Goal: Task Accomplishment & Management: Manage account settings

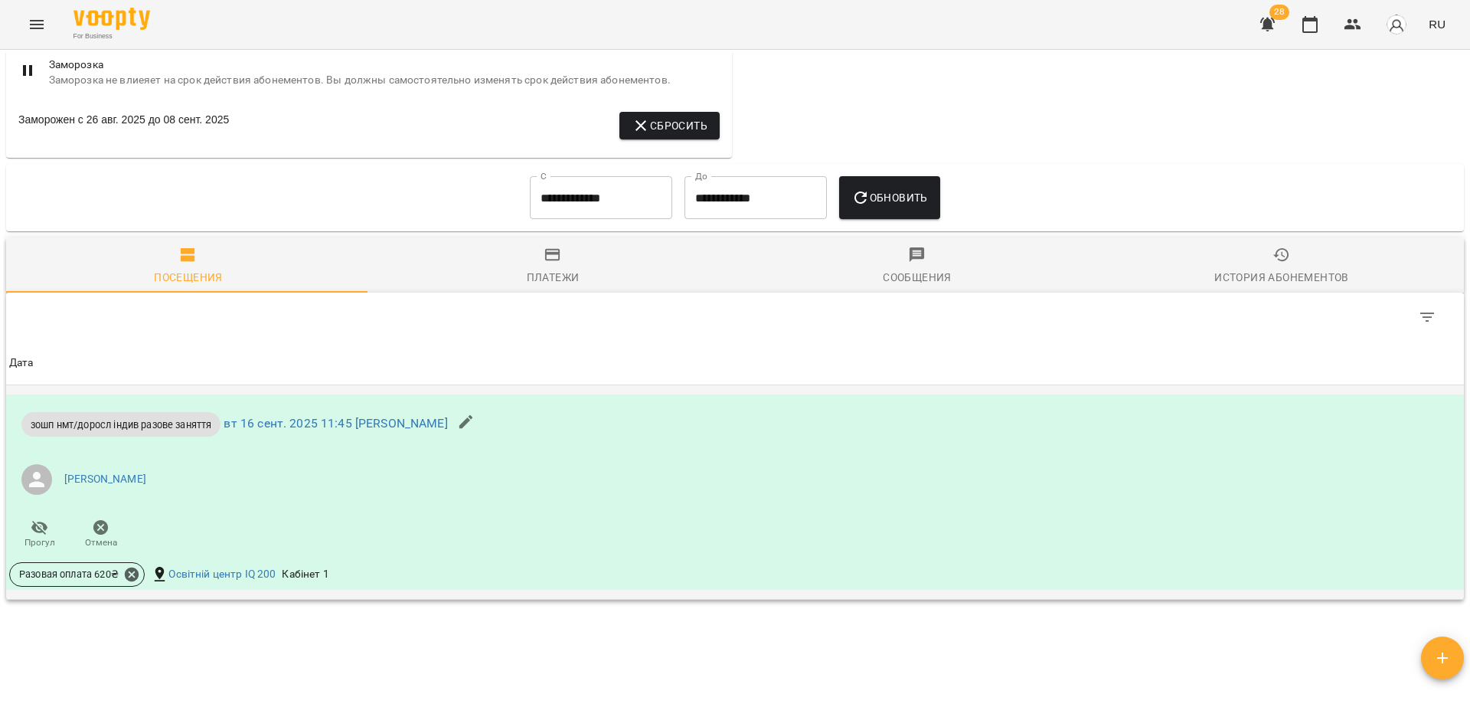
scroll to position [919, 0]
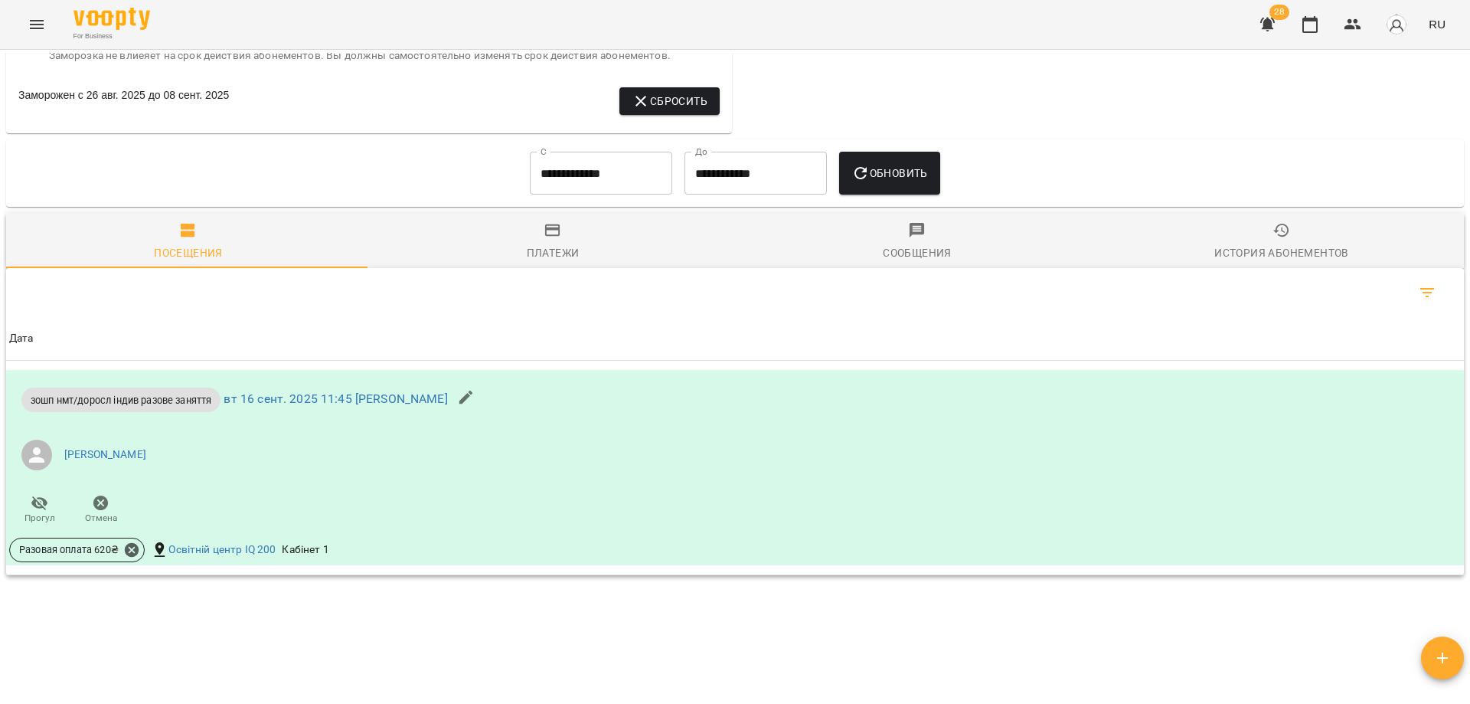
click at [1418, 302] on icon "Фильтр" at bounding box center [1427, 292] width 18 height 18
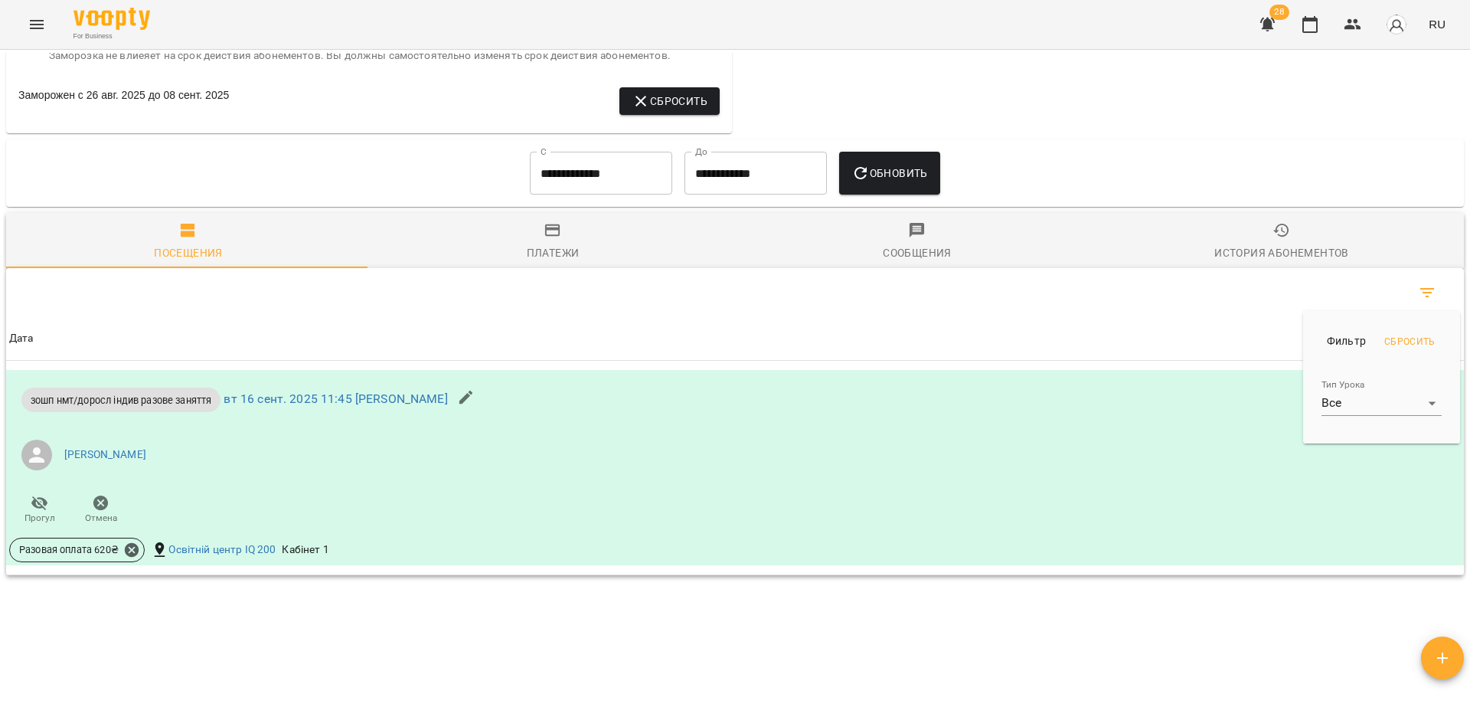
click at [1199, 339] on div at bounding box center [735, 352] width 1470 height 704
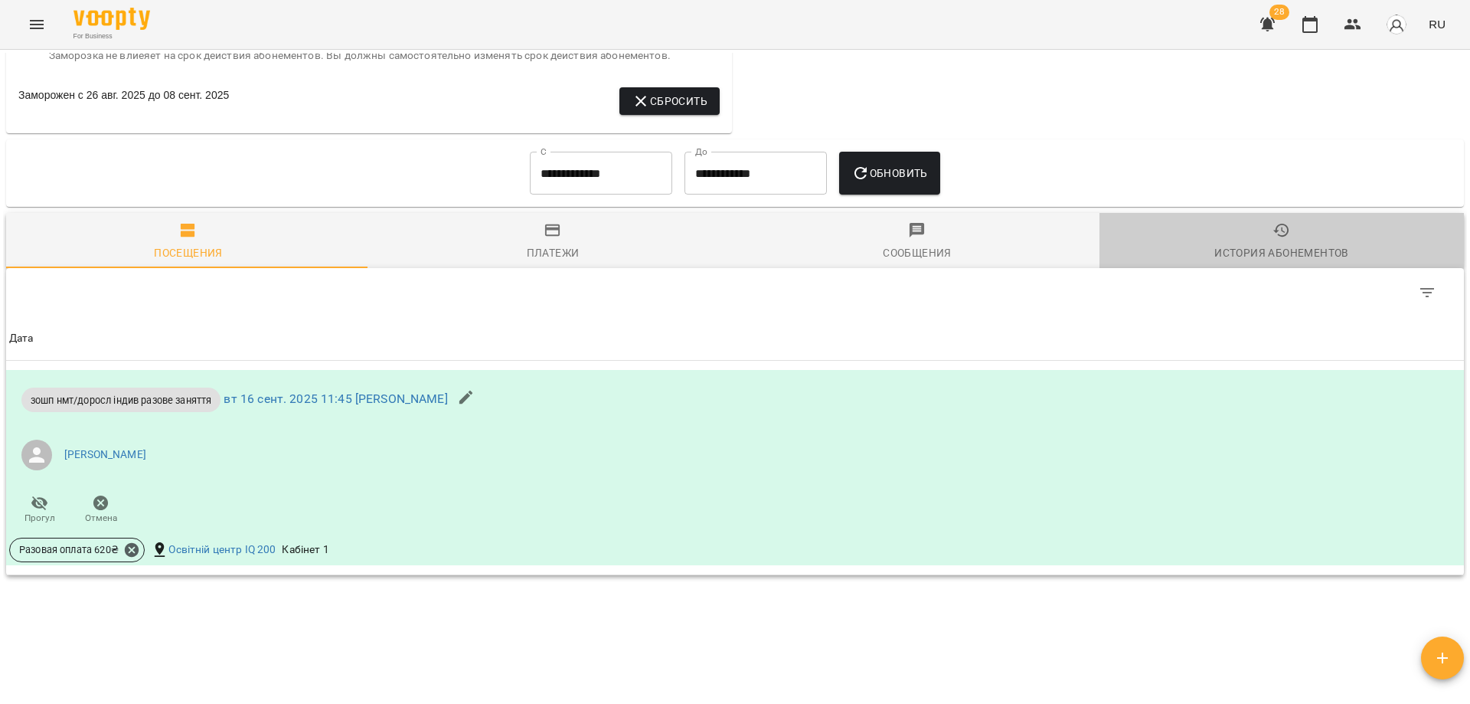
click at [1297, 259] on div "История абонементов" at bounding box center [1282, 253] width 134 height 18
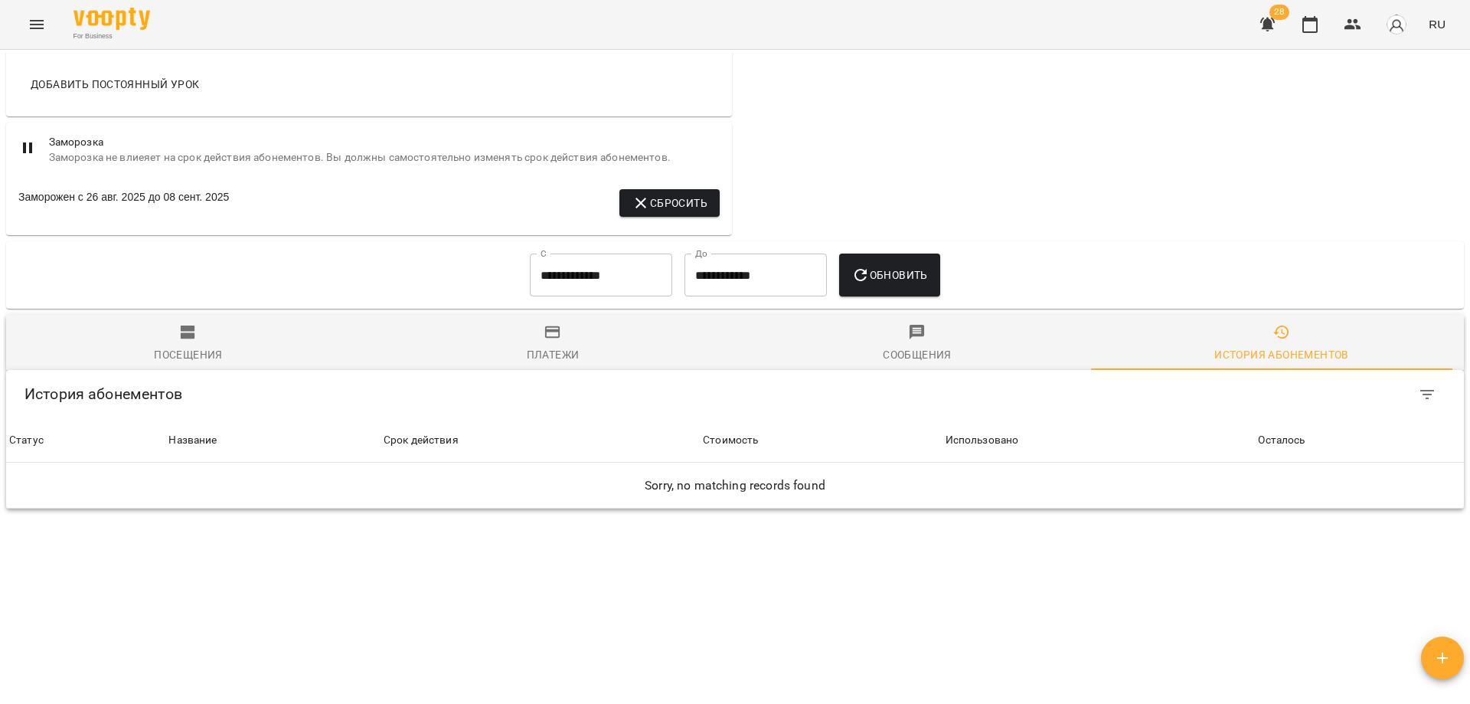
scroll to position [829, 0]
click at [565, 279] on input "**********" at bounding box center [601, 275] width 142 height 43
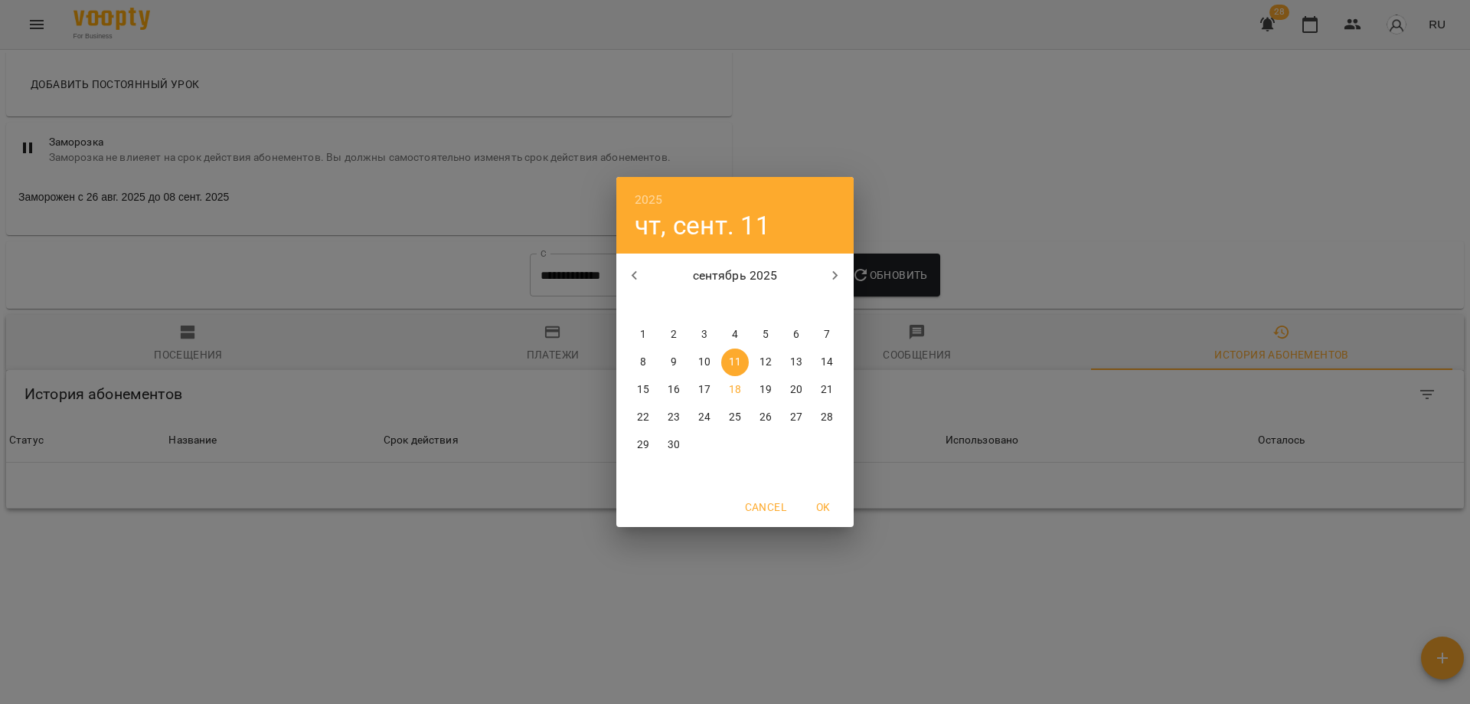
click at [641, 272] on icon "button" at bounding box center [635, 276] width 18 height 18
click at [640, 447] on p "25" at bounding box center [643, 444] width 12 height 15
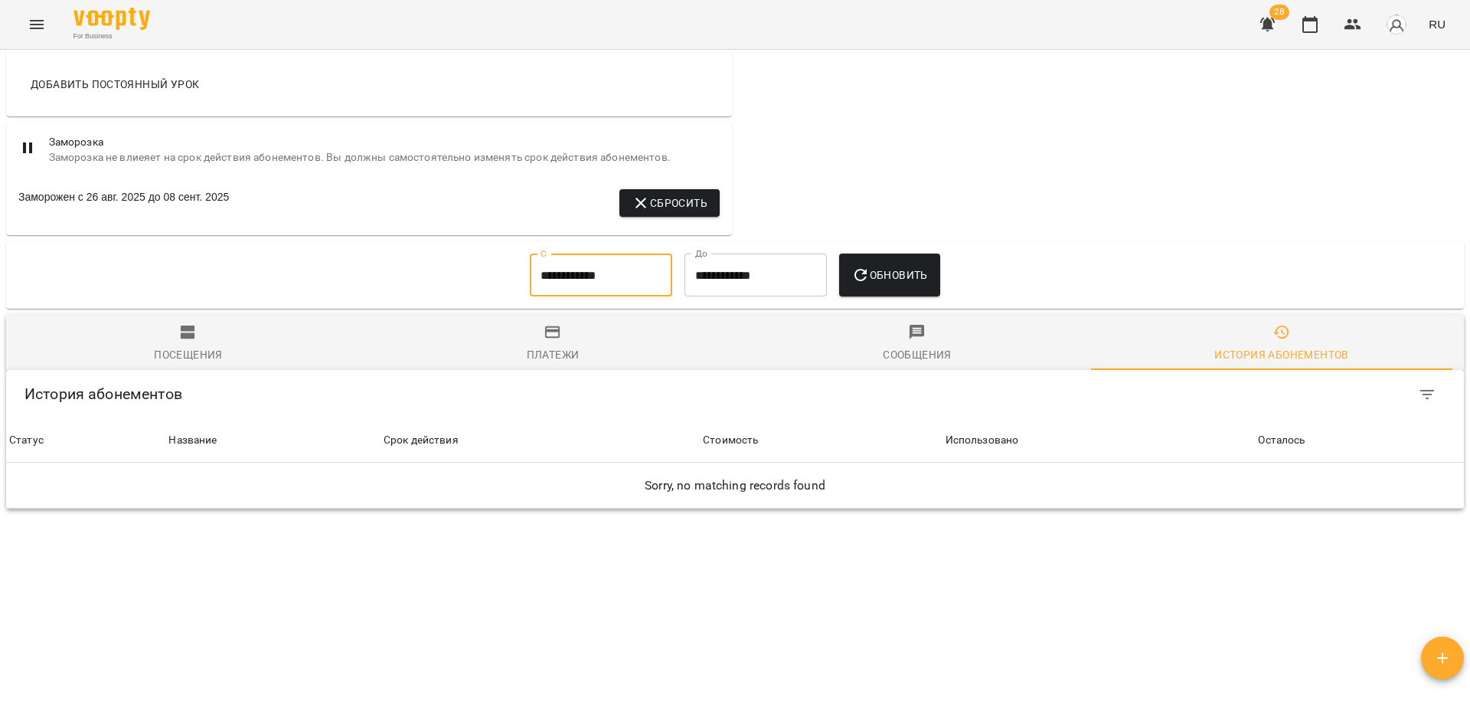
click at [877, 276] on span "Обновить" at bounding box center [890, 275] width 77 height 18
click at [540, 271] on input "**********" at bounding box center [601, 275] width 142 height 43
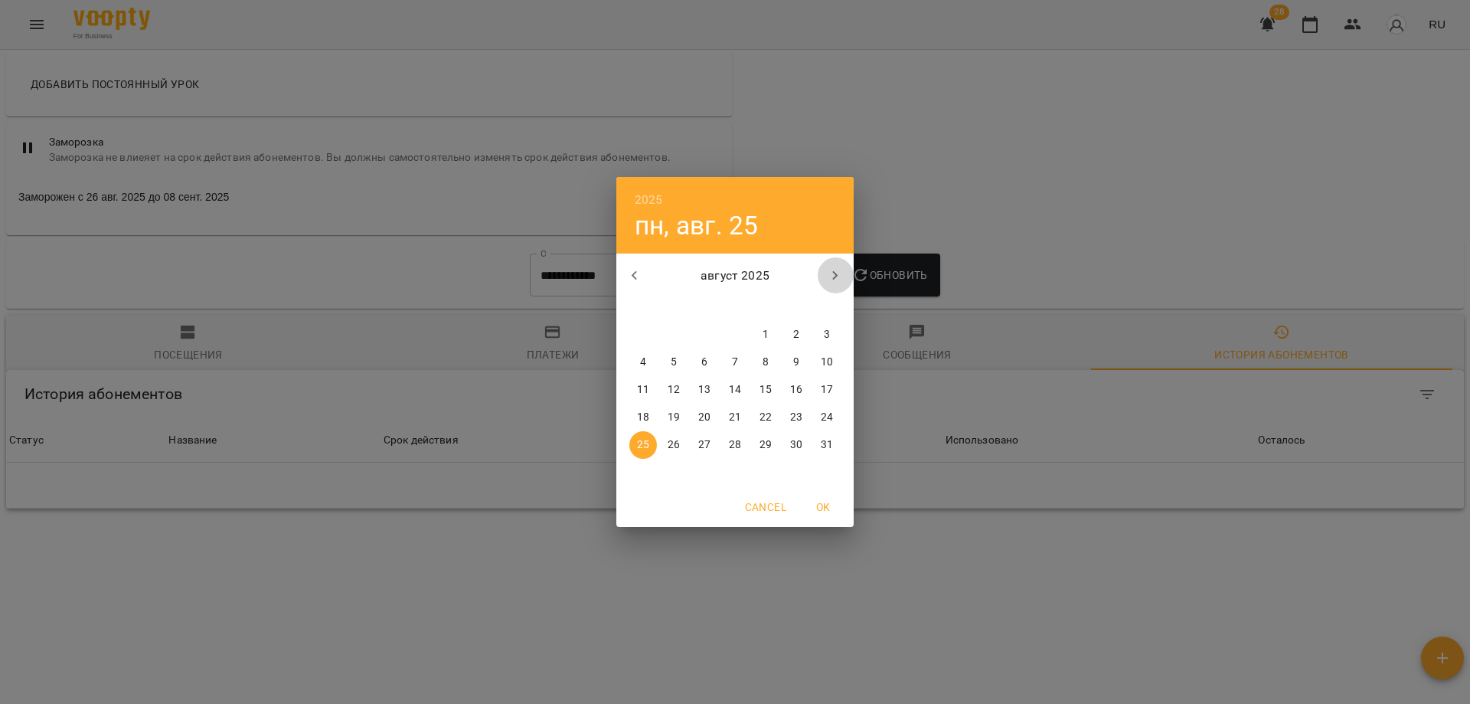
click at [834, 276] on icon "button" at bounding box center [835, 276] width 18 height 18
click at [636, 339] on span "1" at bounding box center [644, 334] width 28 height 15
type input "**********"
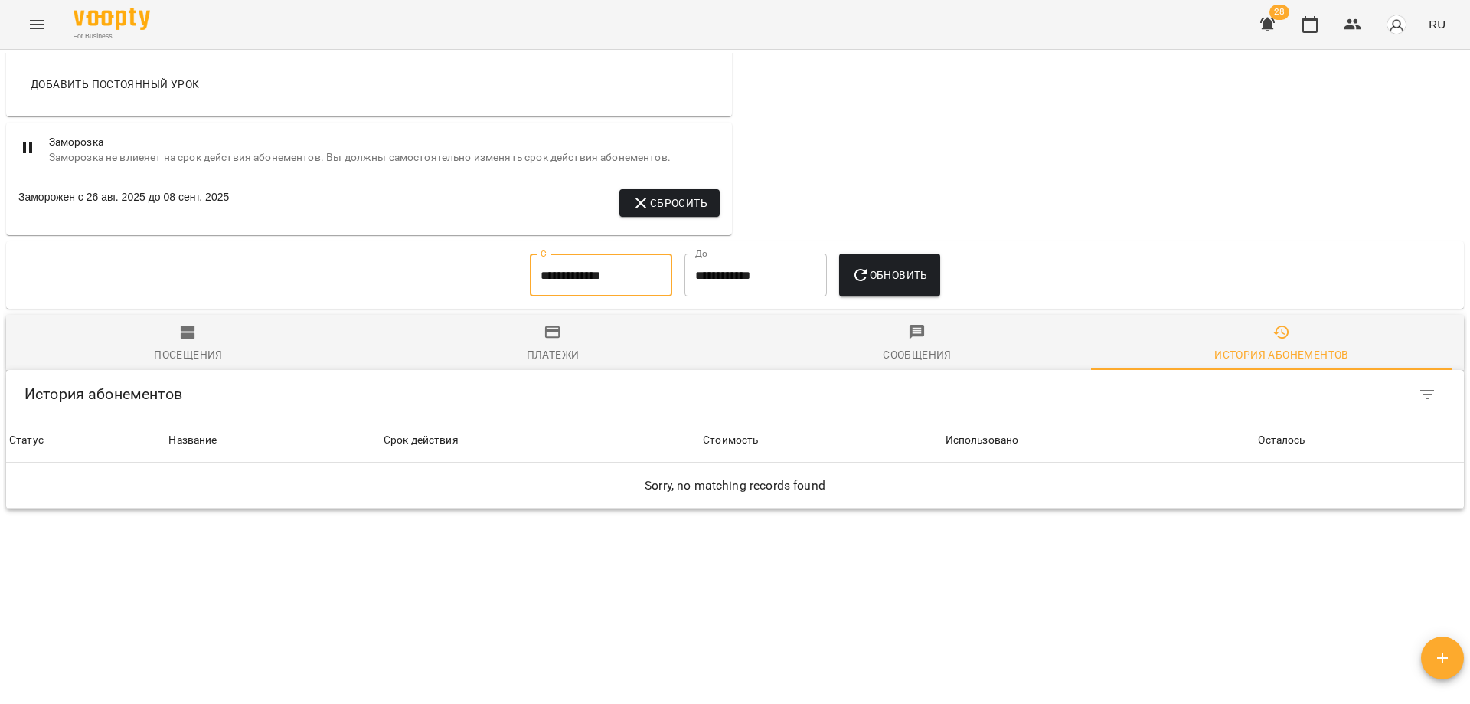
click at [527, 351] on div "Платежи" at bounding box center [553, 354] width 53 height 18
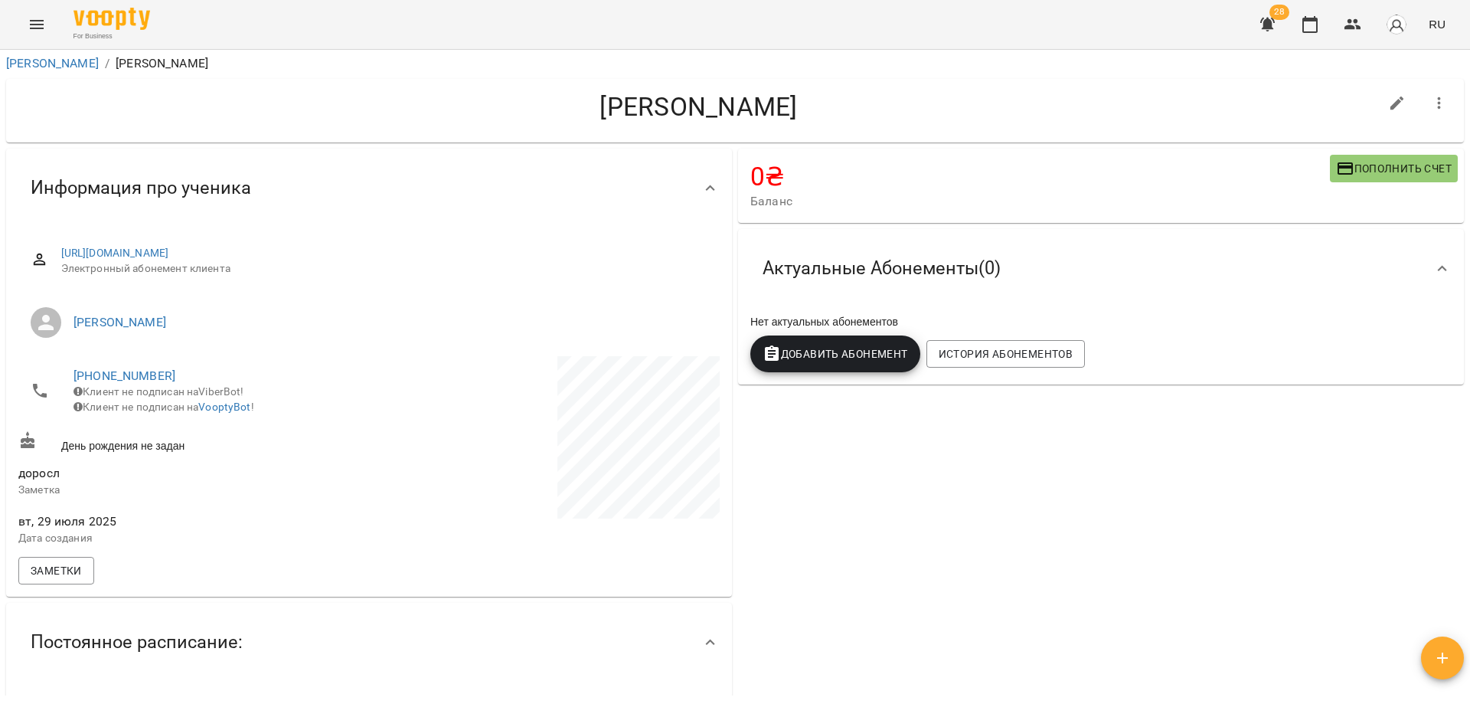
scroll to position [0, 0]
click at [44, 64] on link "[PERSON_NAME]" at bounding box center [52, 64] width 93 height 15
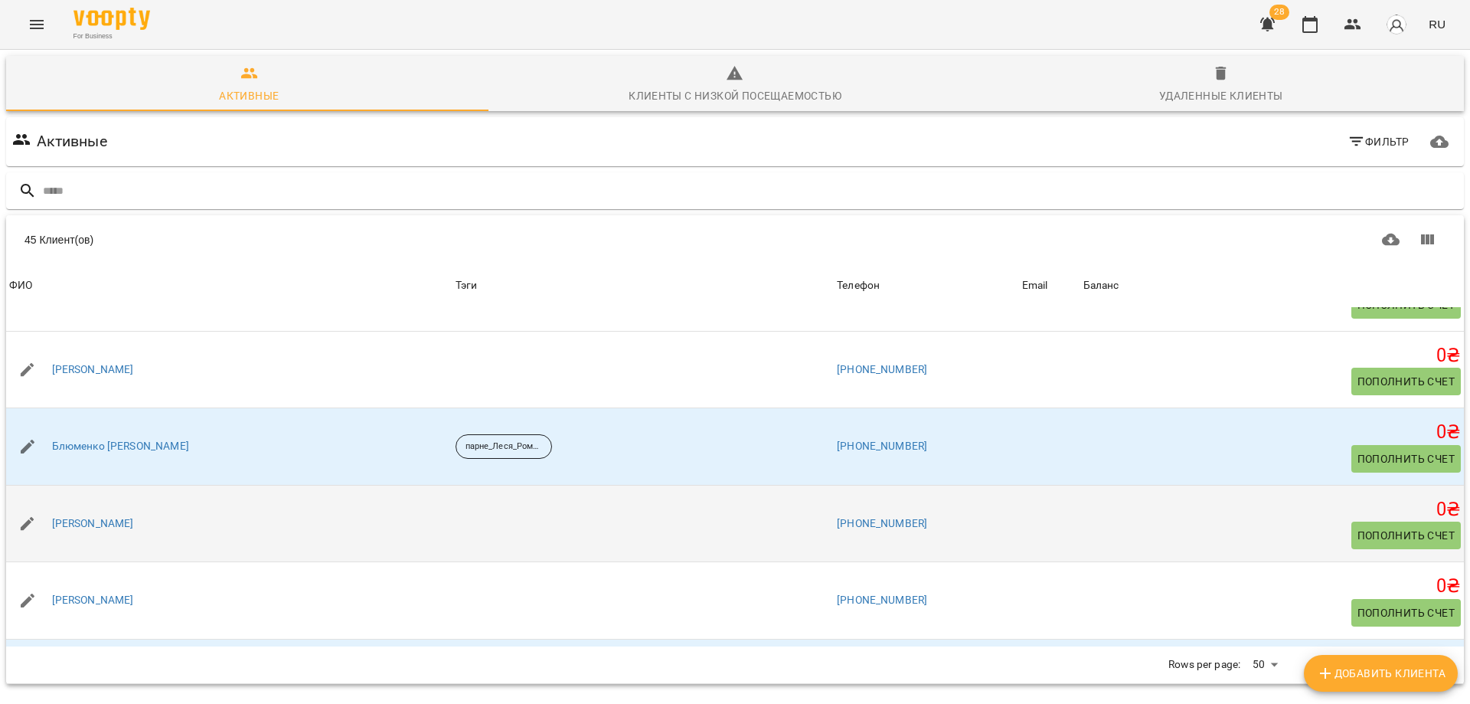
scroll to position [306, 0]
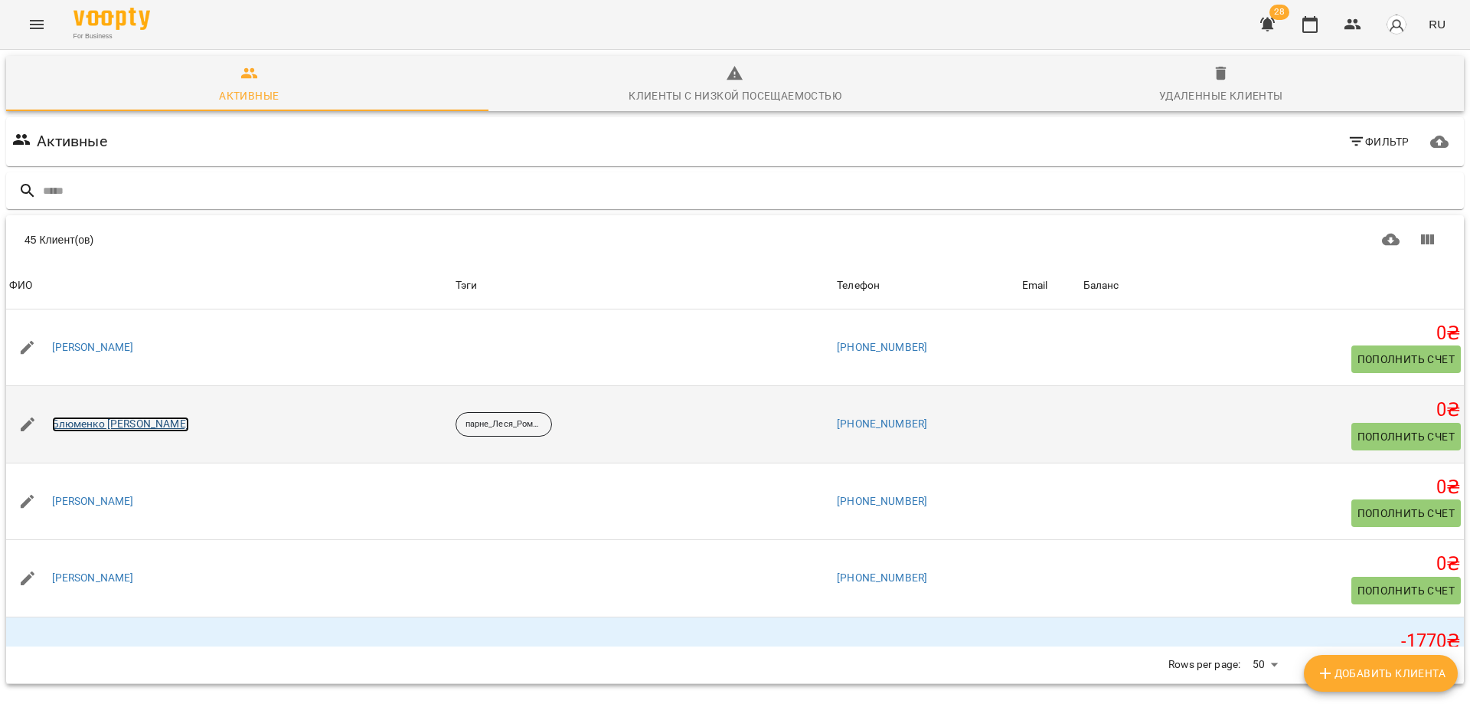
click at [81, 420] on link "Блюменко Олеся" at bounding box center [120, 424] width 137 height 15
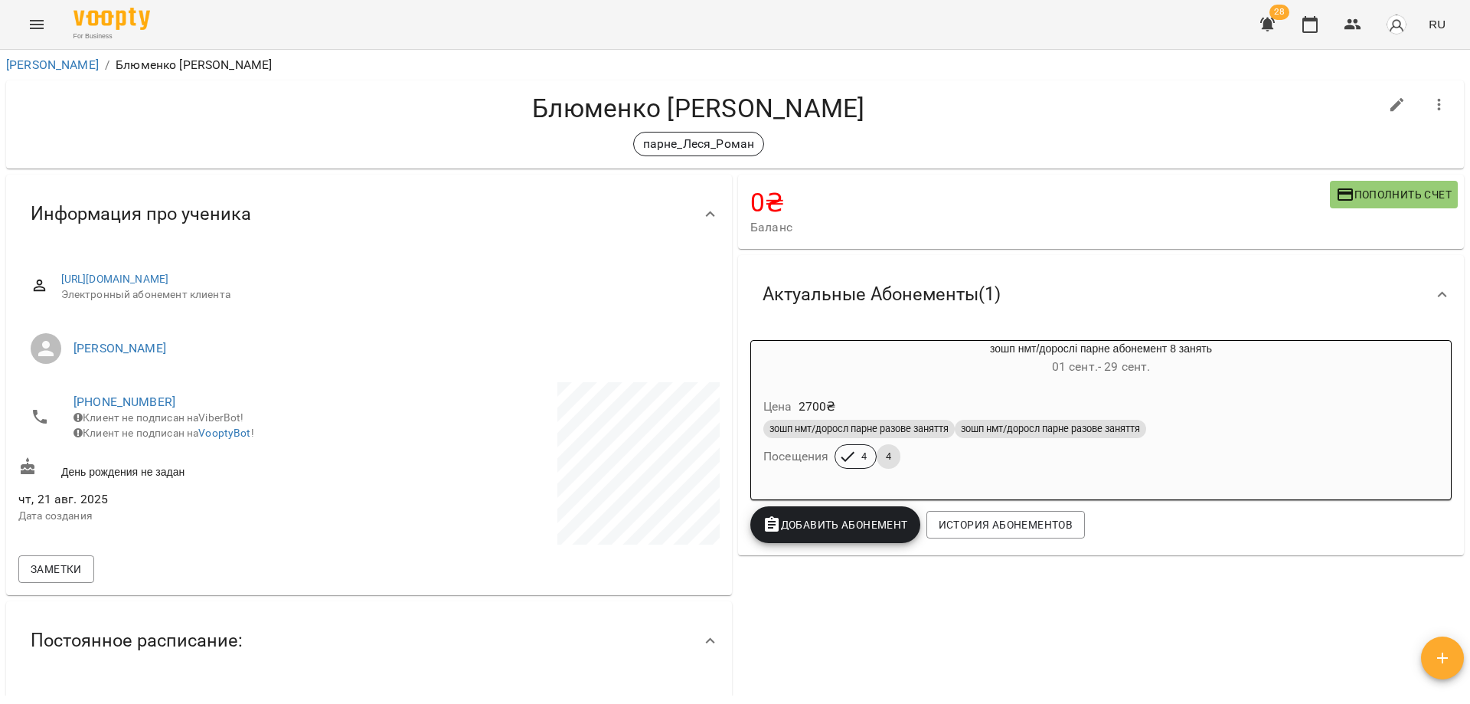
click at [856, 441] on div "зошп нмт/доросл парне разове заняття зошп нмт/доросл парне разове заняття" at bounding box center [1102, 429] width 682 height 25
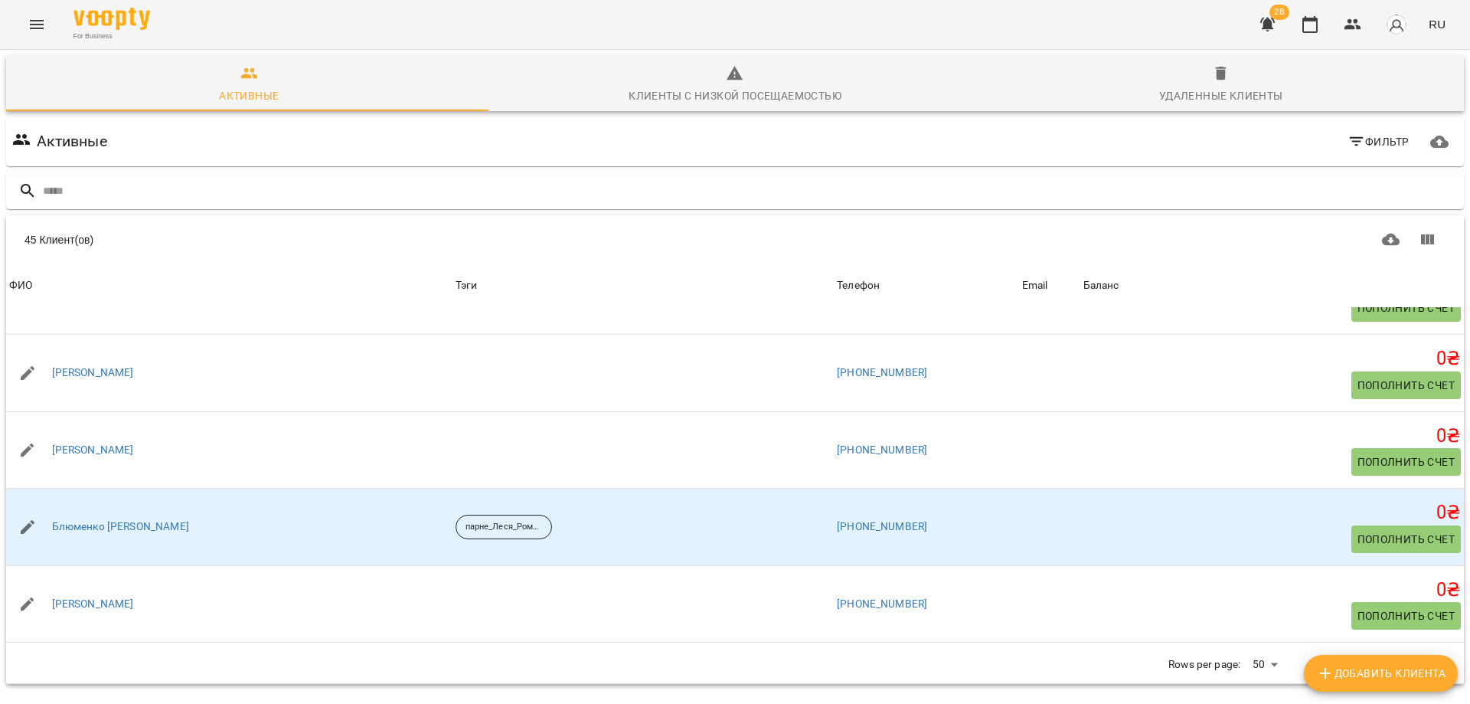
scroll to position [230, 0]
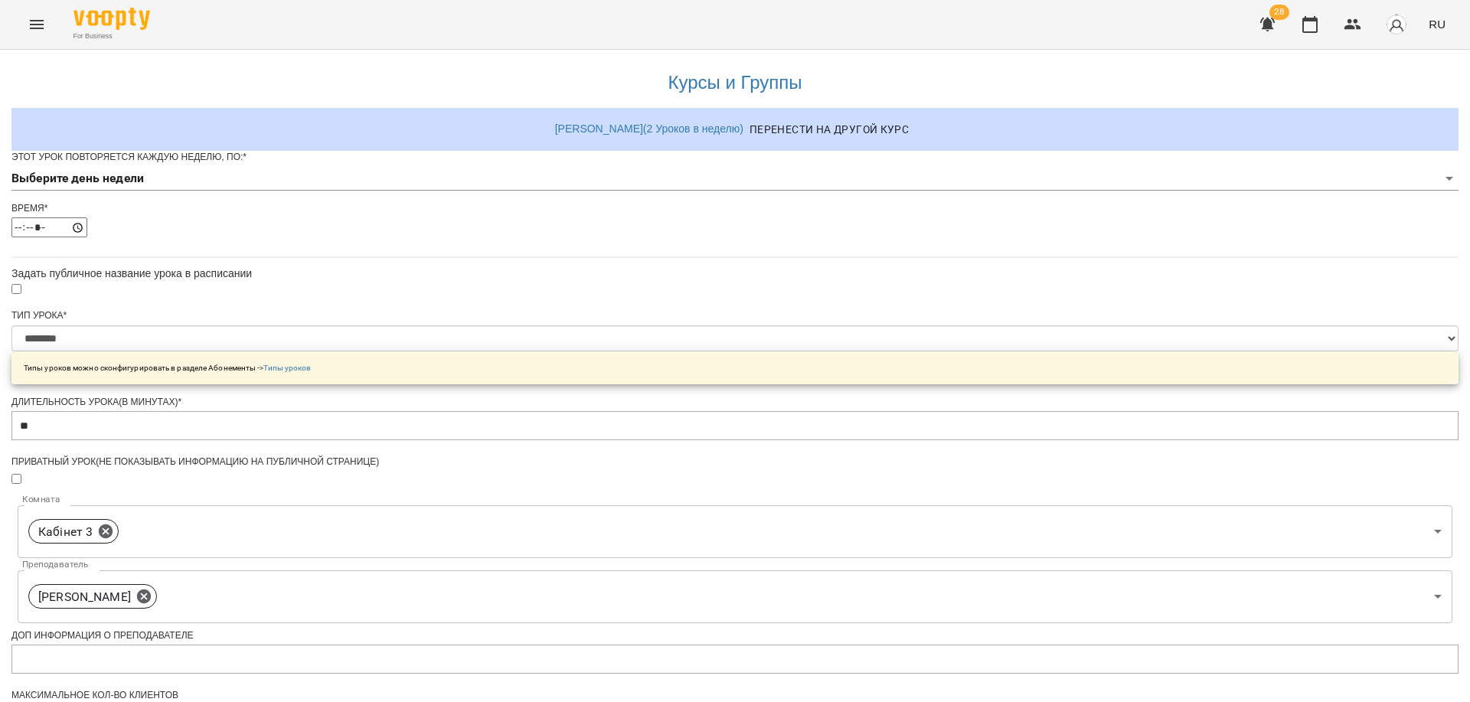
select select "********"
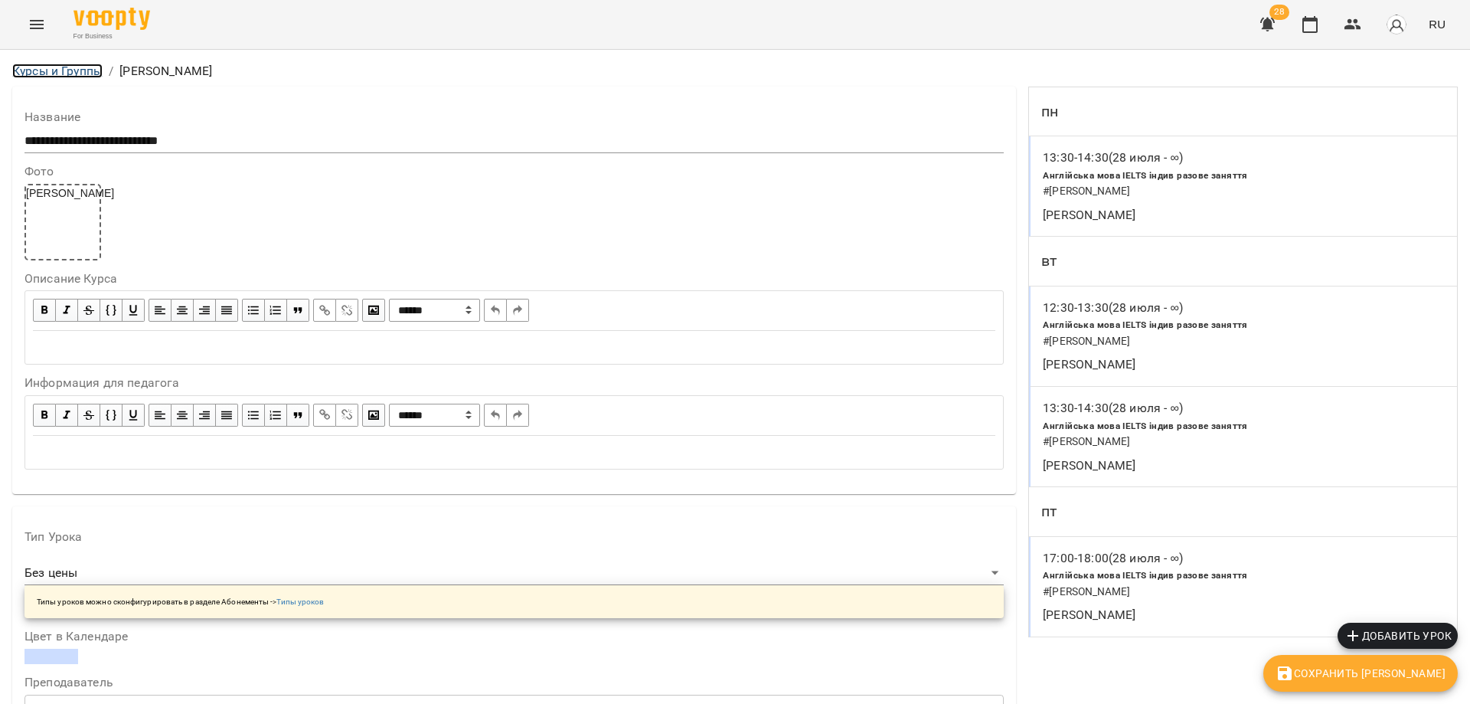
click at [64, 74] on link "Курсы и Группы" at bounding box center [57, 71] width 90 height 15
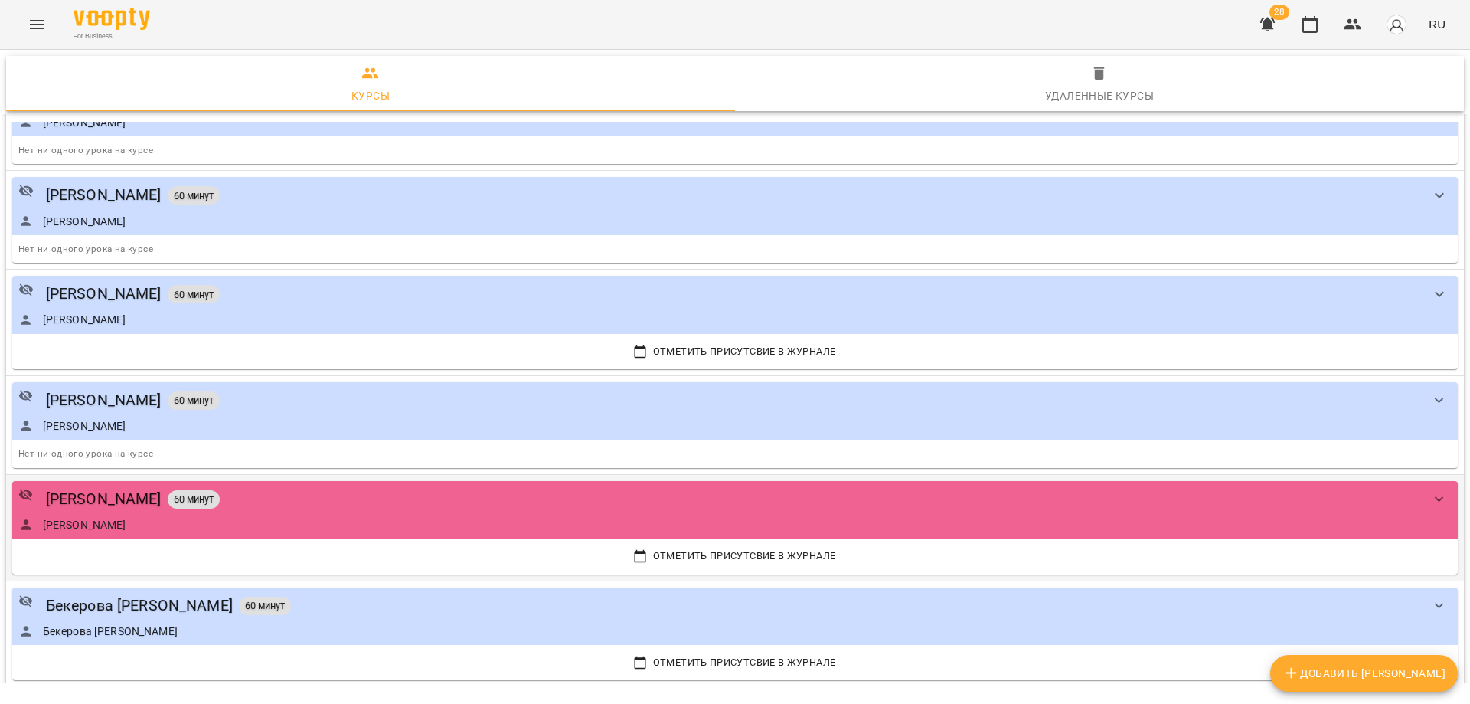
scroll to position [919, 0]
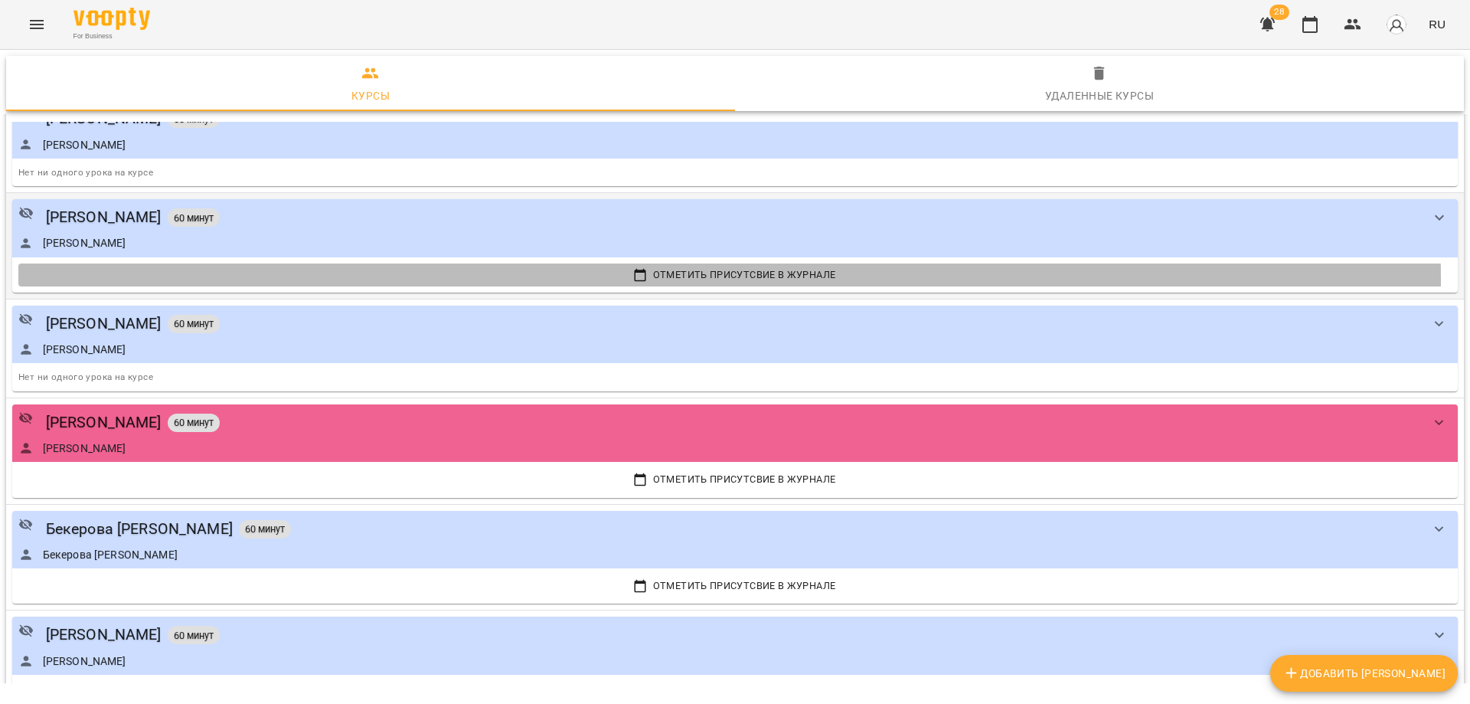
click at [698, 280] on span "Отметить присутсвие в Журнале" at bounding box center [735, 275] width 1426 height 17
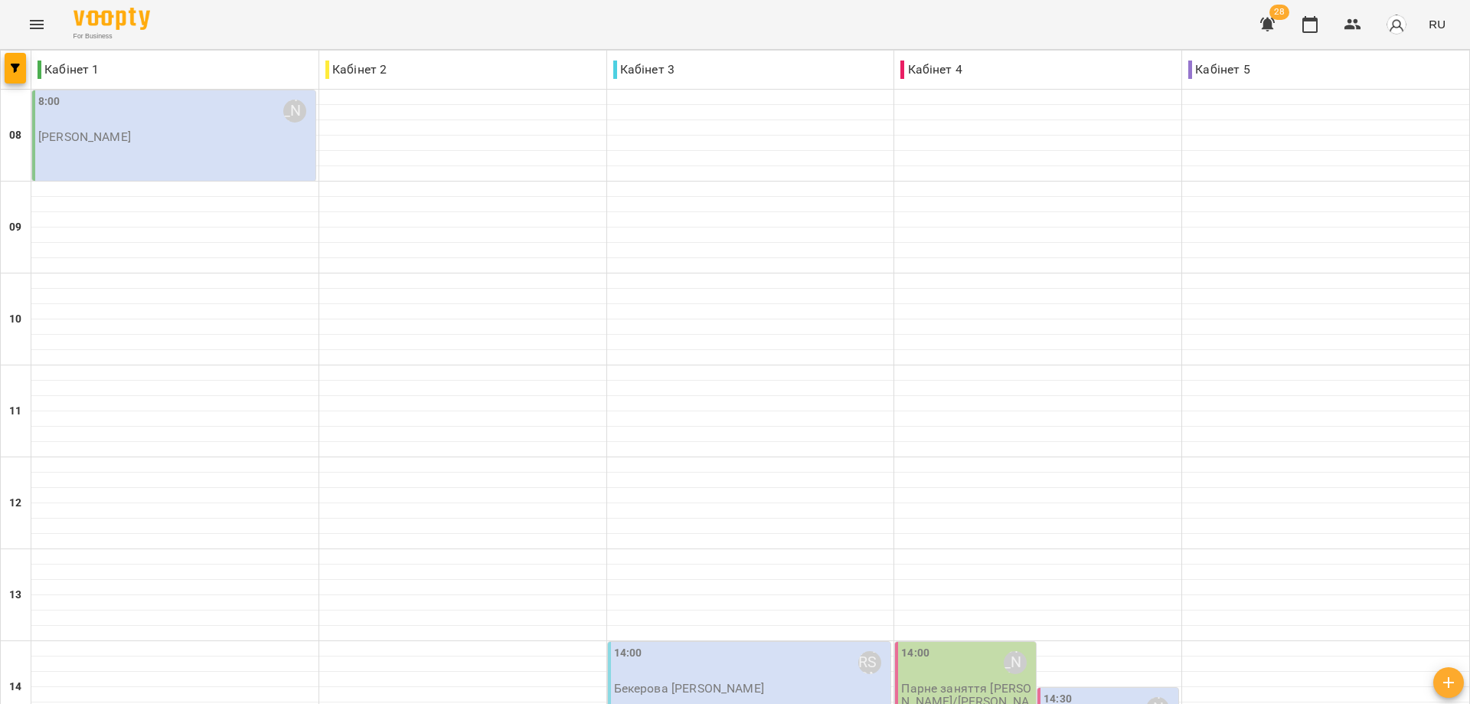
click at [188, 126] on div "8:00 Романюк Олена Олександрівна" at bounding box center [175, 110] width 274 height 35
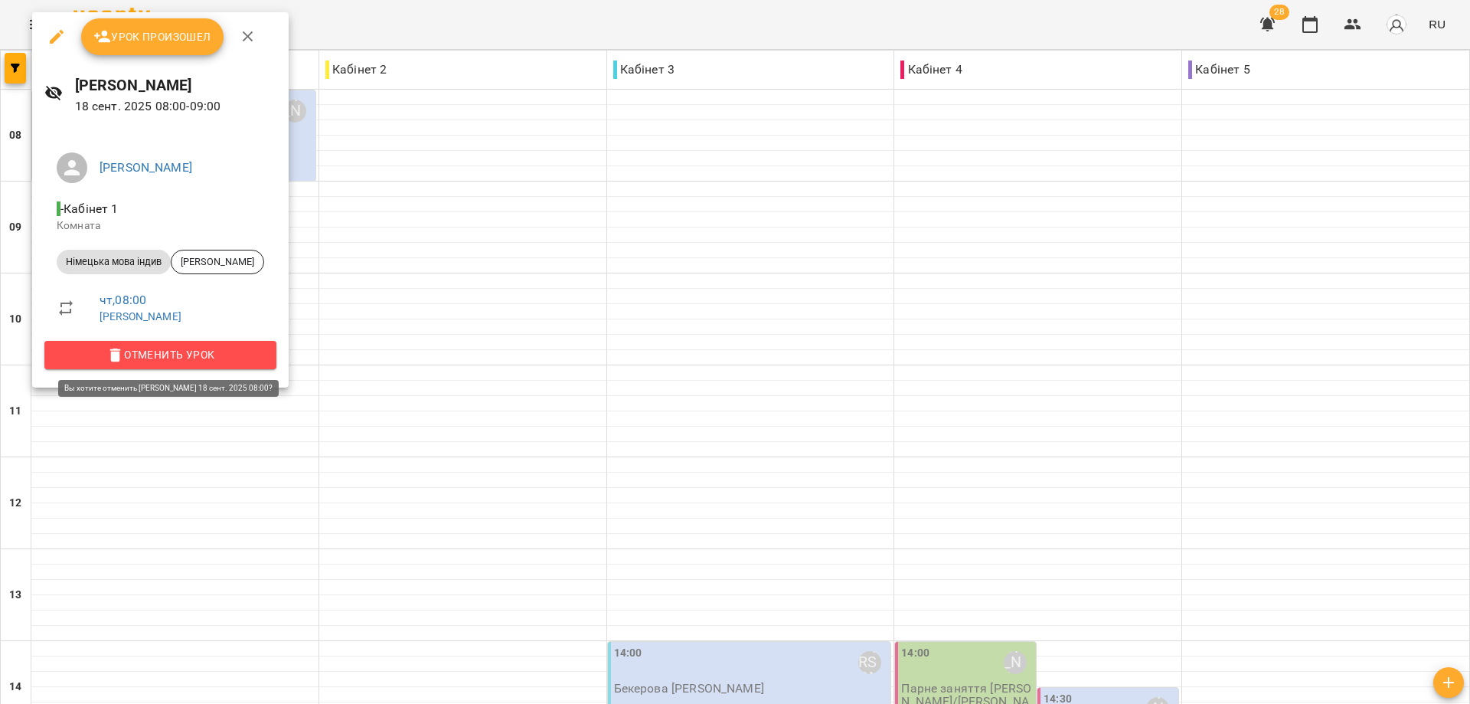
click at [217, 354] on span "Отменить Урок" at bounding box center [161, 354] width 208 height 18
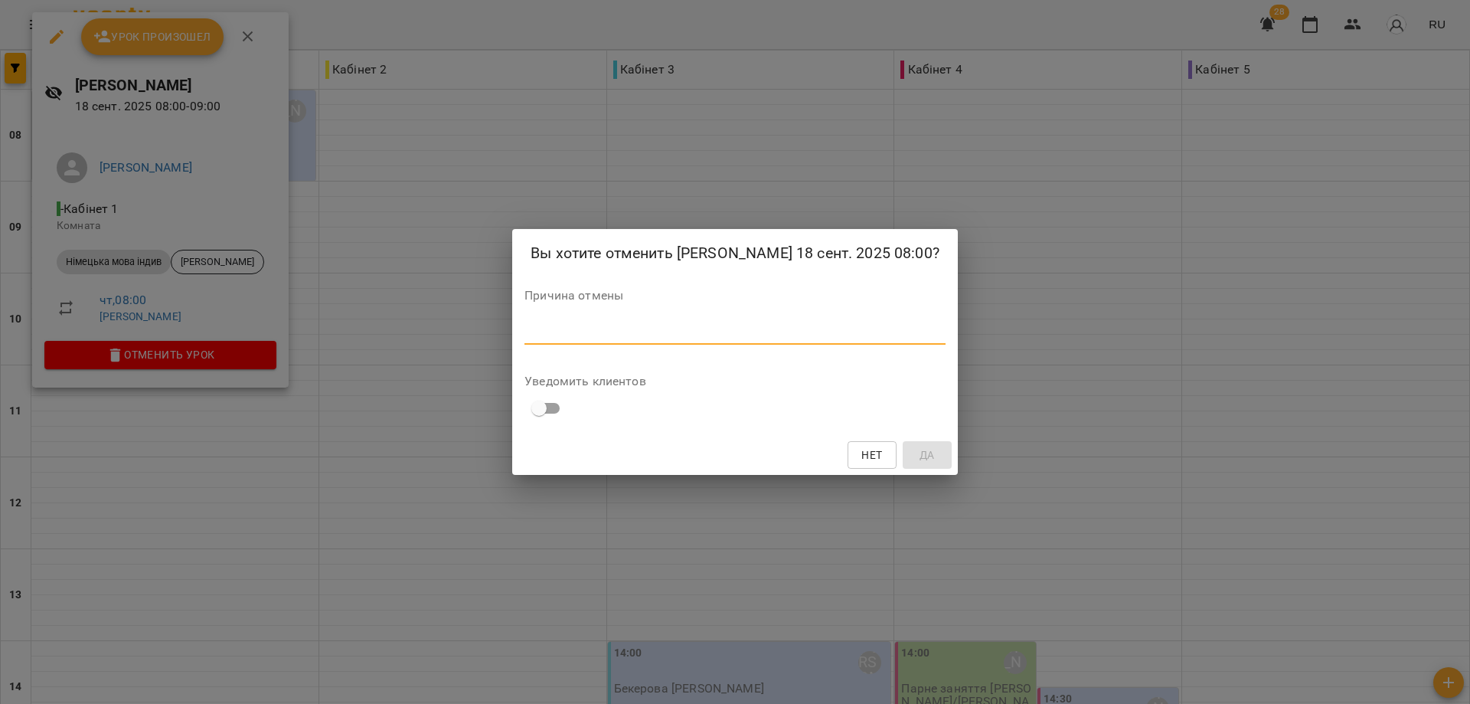
click at [541, 339] on textarea at bounding box center [735, 332] width 421 height 15
click at [247, 35] on div "Вы хотите отменить Романюк Олена Олександрівна 18 сент. 2025 08:00? Причина отм…" at bounding box center [735, 352] width 1470 height 704
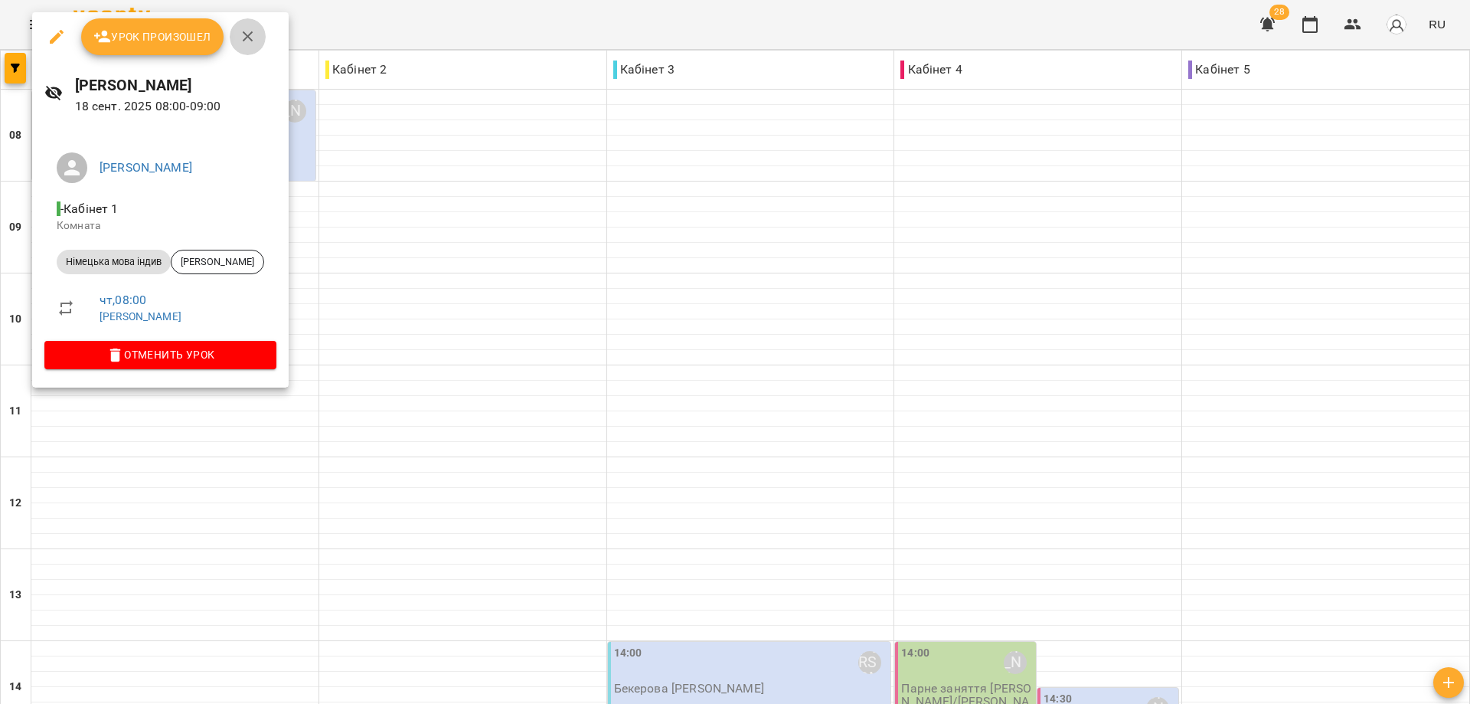
click at [246, 38] on icon "button" at bounding box center [248, 36] width 11 height 11
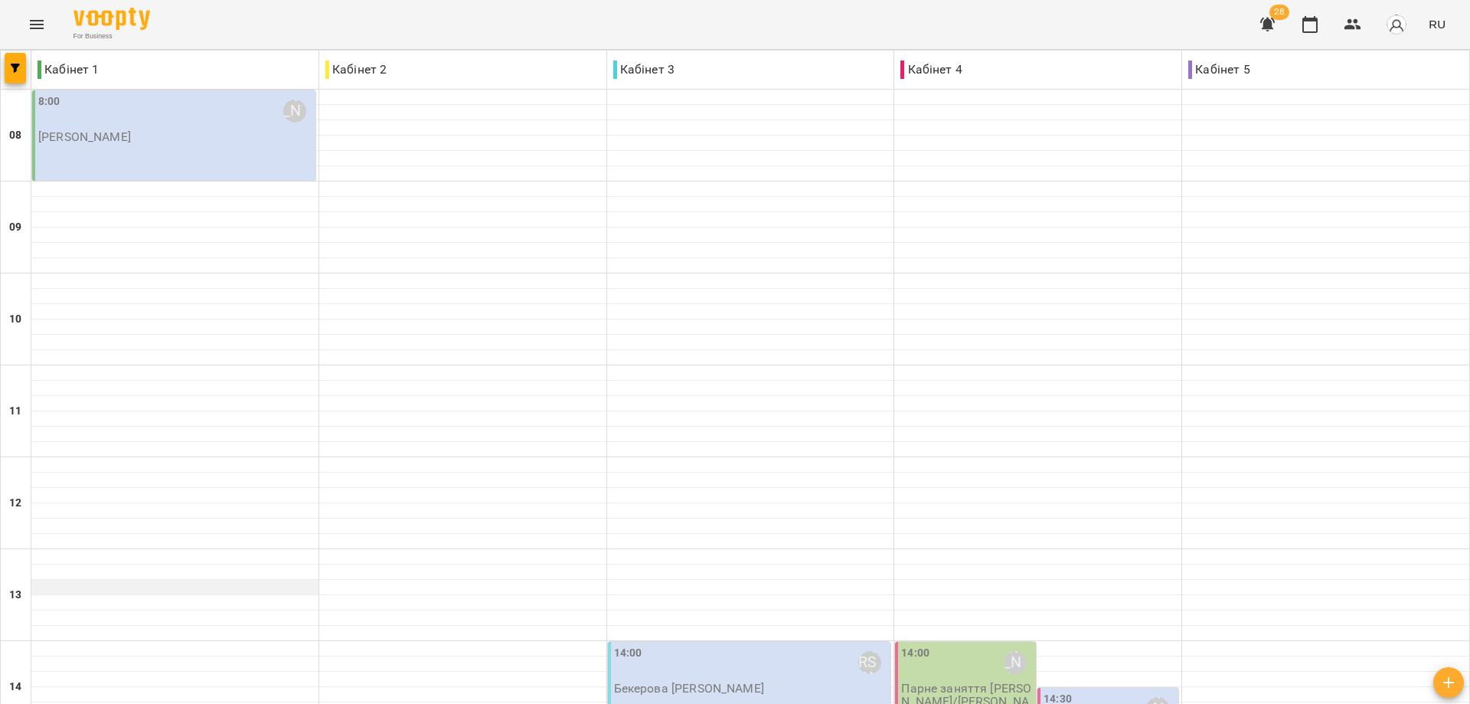
scroll to position [230, 0]
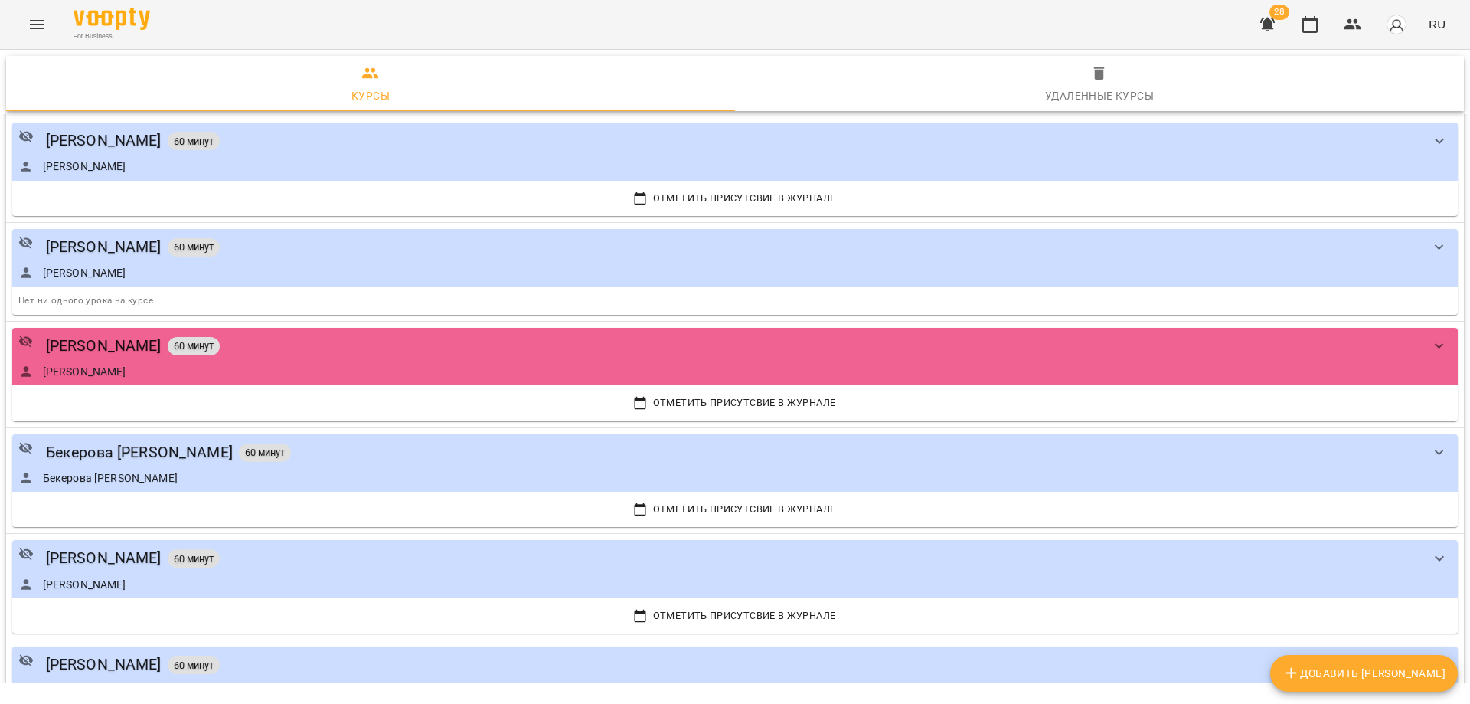
scroll to position [1072, 0]
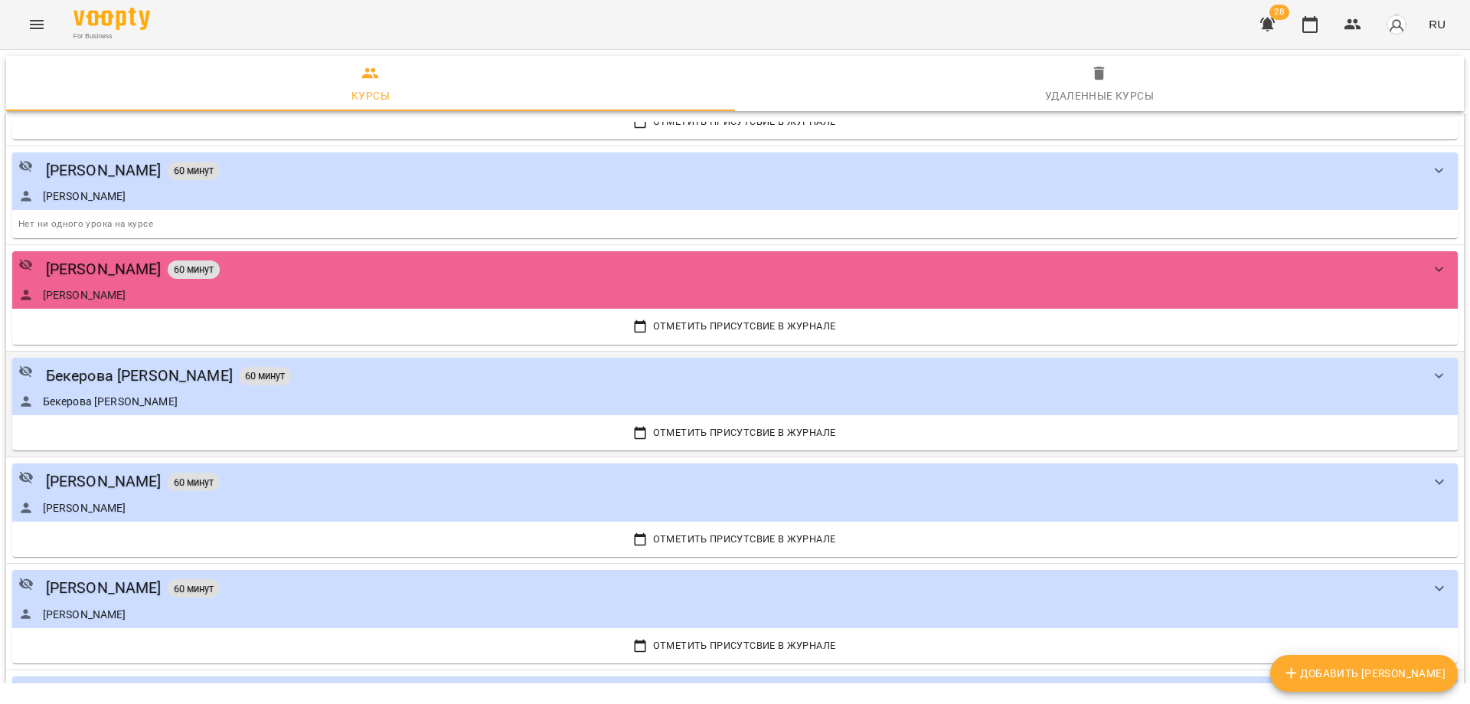
click at [1431, 377] on icon "show more" at bounding box center [1440, 376] width 18 height 18
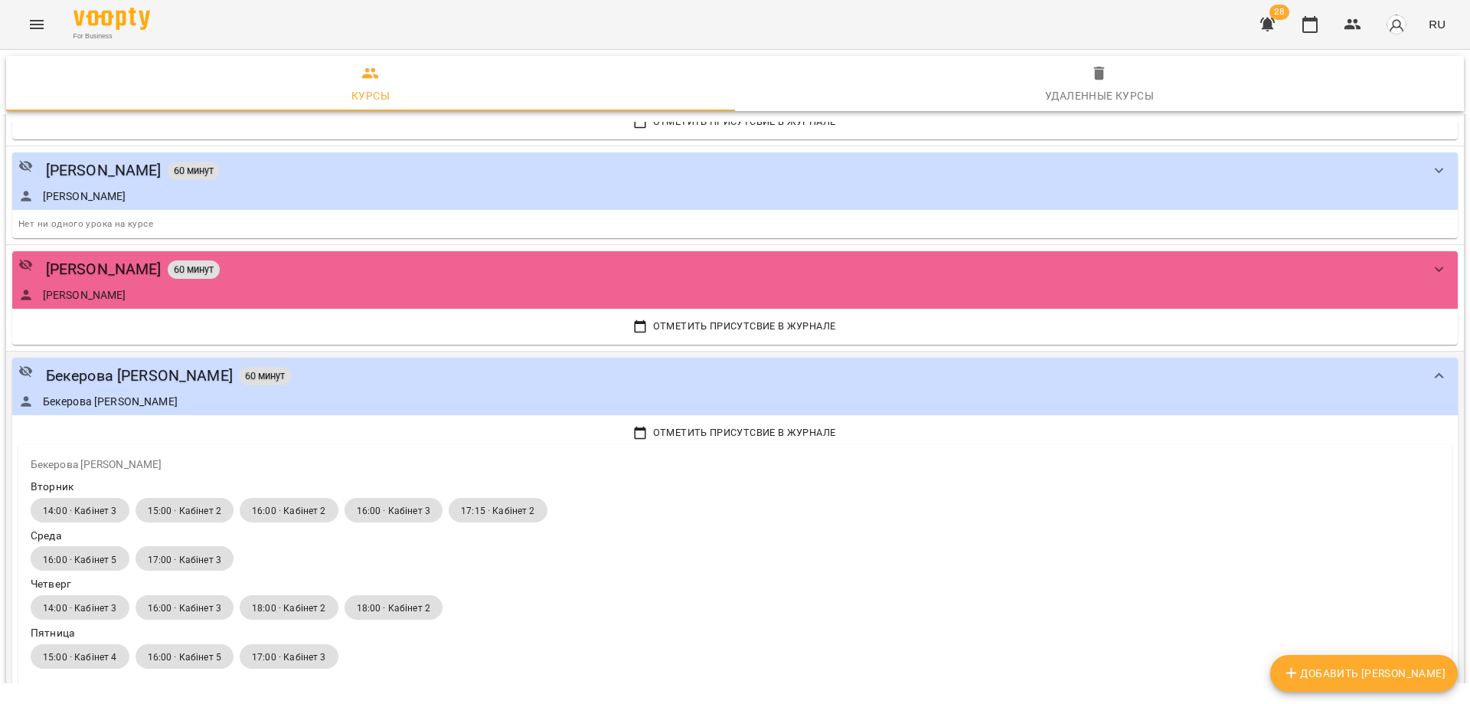
scroll to position [1149, 0]
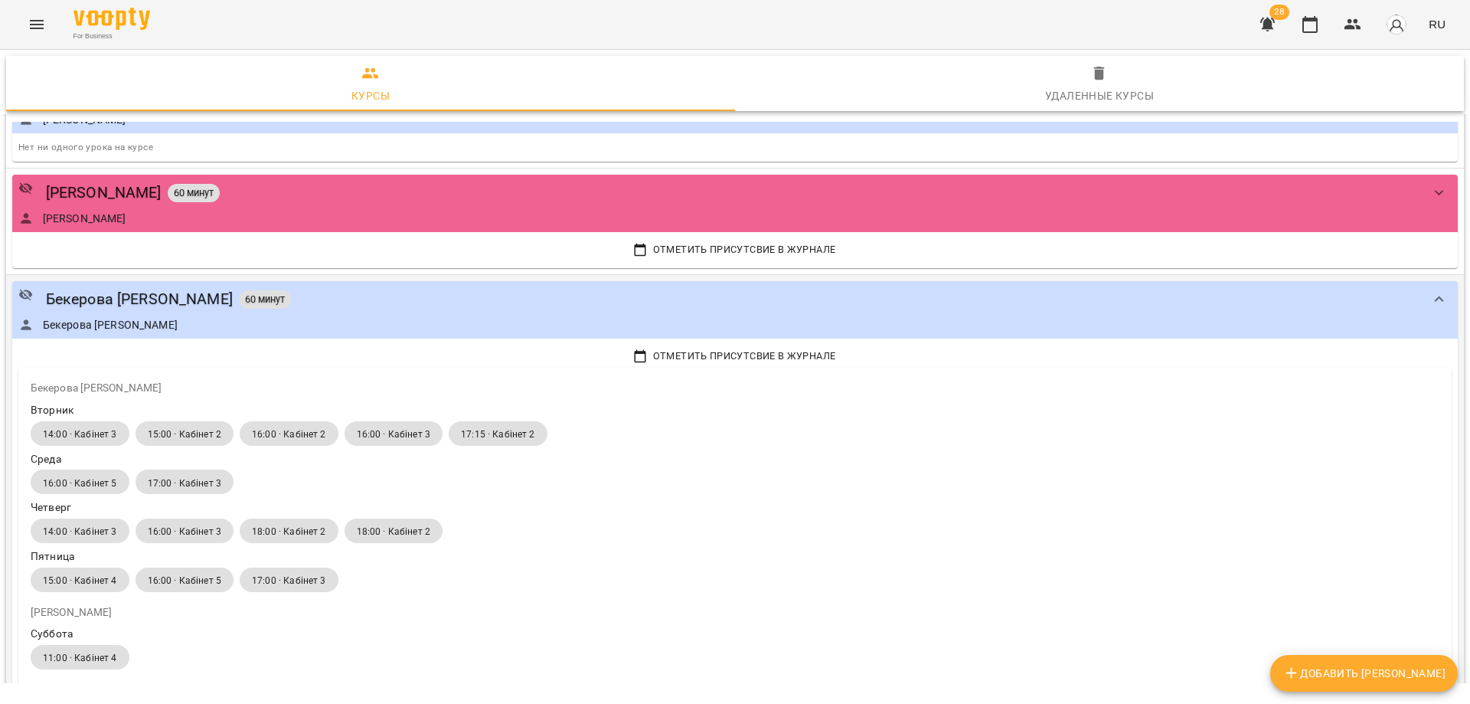
click at [371, 535] on span "18:00 · Кабінет 2" at bounding box center [394, 531] width 74 height 13
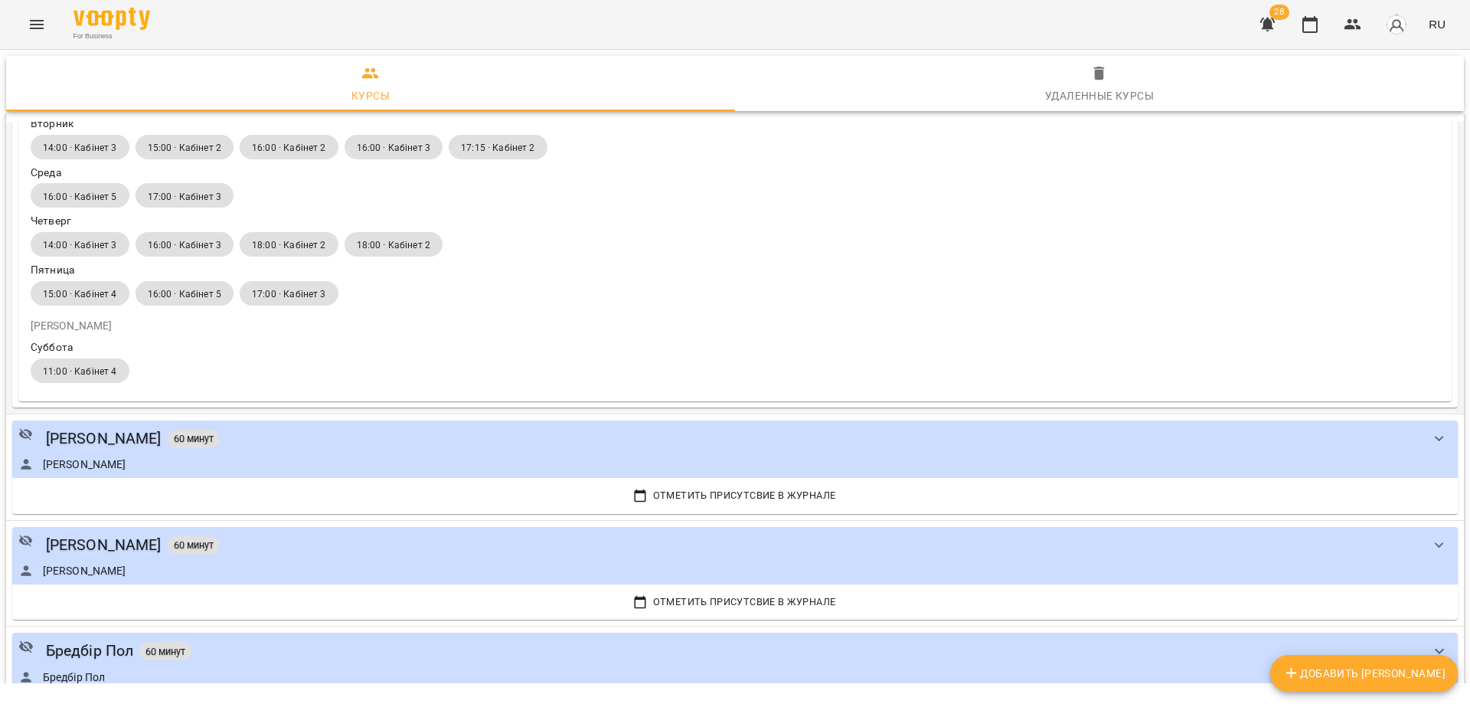
scroll to position [1455, 0]
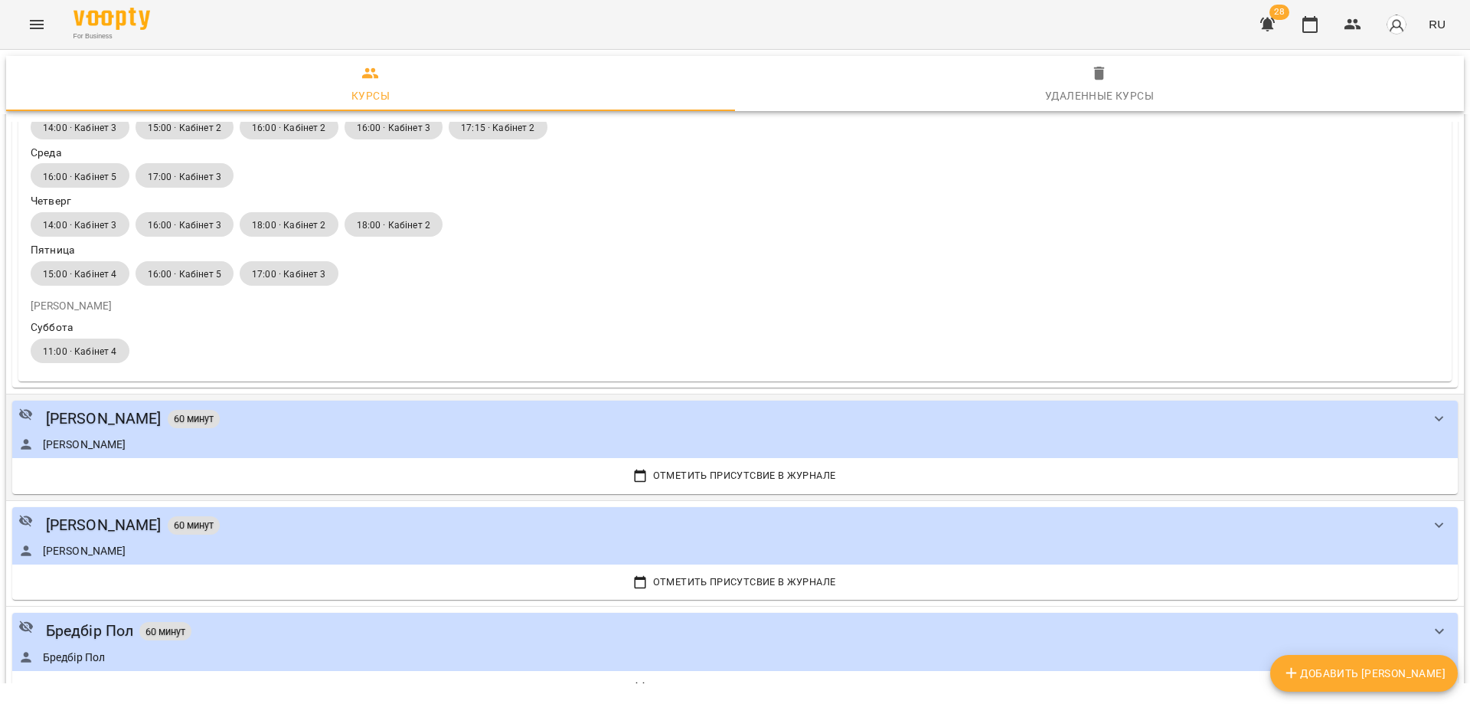
click at [1435, 417] on icon "show more" at bounding box center [1439, 418] width 9 height 5
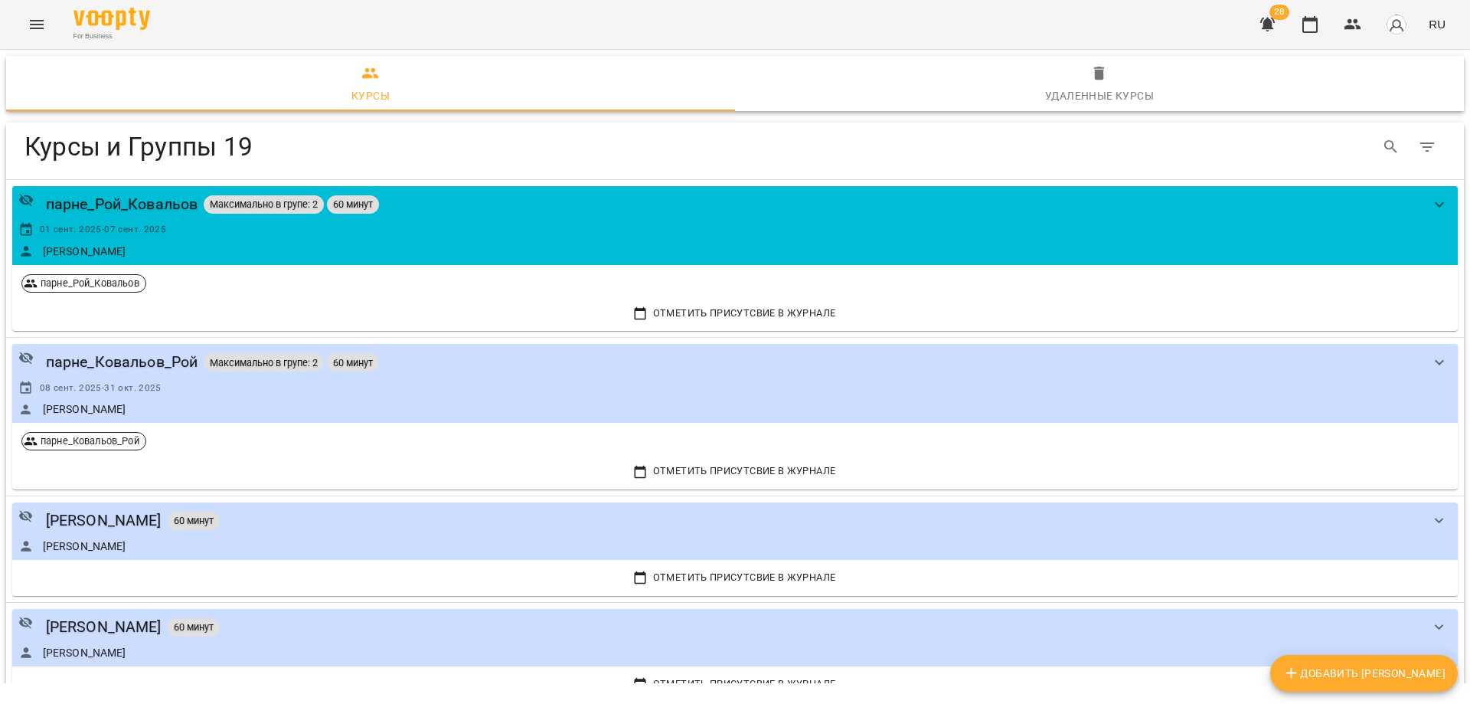
scroll to position [0, 0]
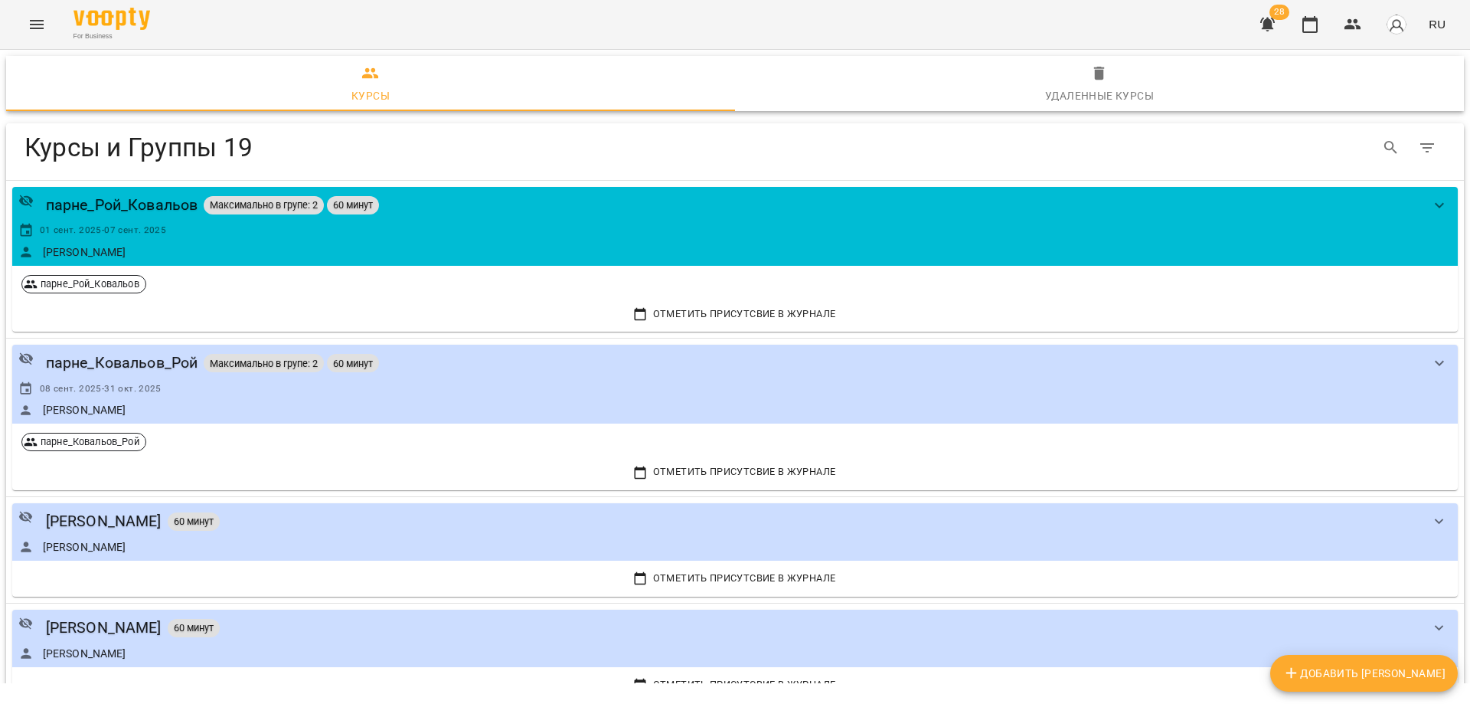
click at [34, 25] on icon "Menu" at bounding box center [37, 24] width 18 height 18
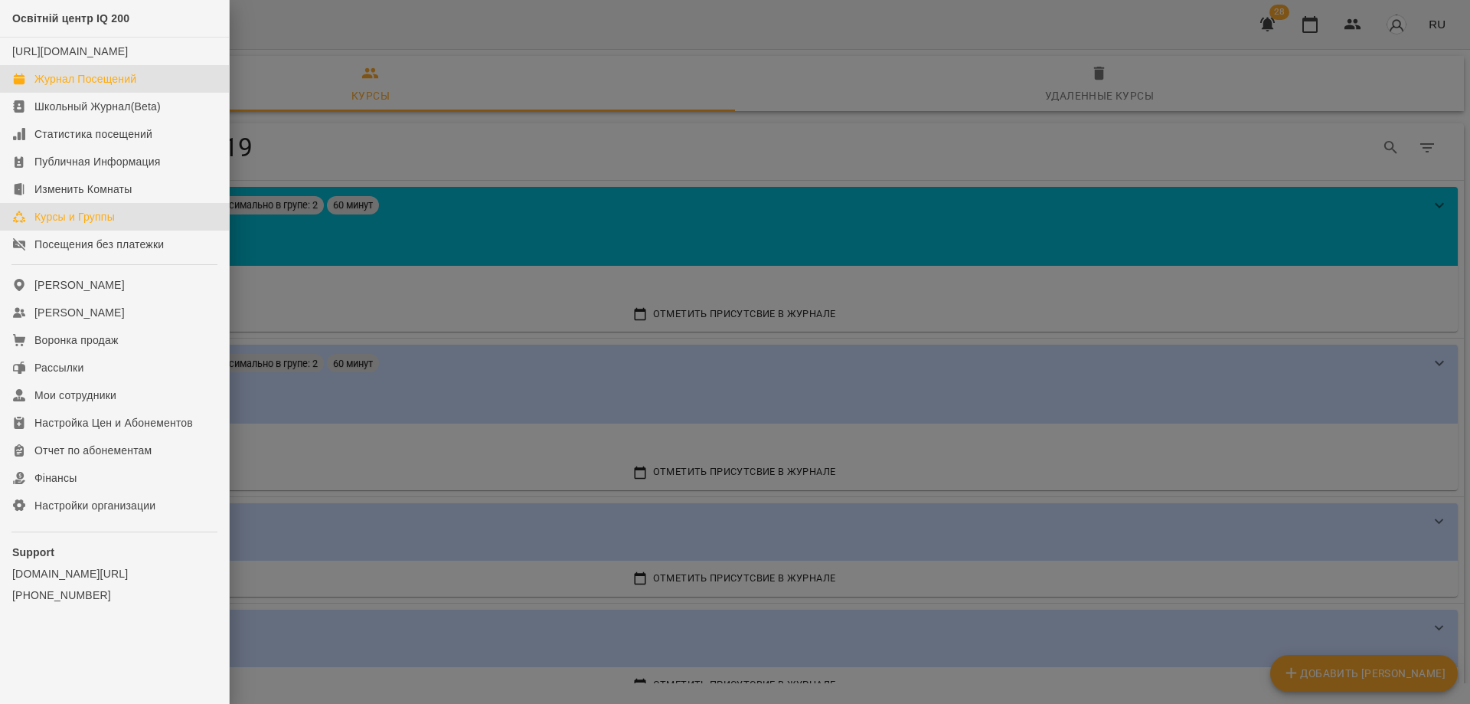
click at [87, 87] on div "Журнал Посещений" at bounding box center [85, 78] width 102 height 15
